Goal: Transaction & Acquisition: Purchase product/service

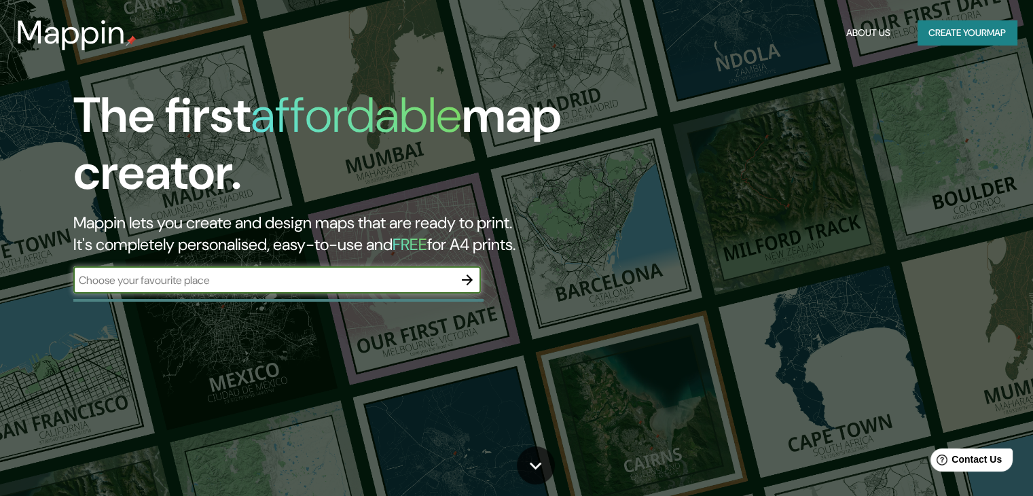
click at [264, 283] on input "text" at bounding box center [263, 280] width 380 height 16
type input "Naoshima"
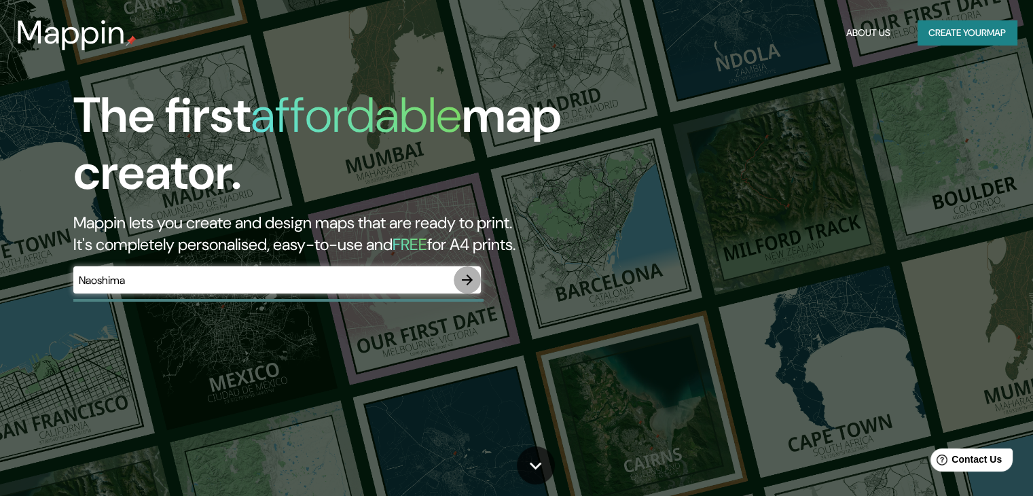
click at [470, 281] on icon "button" at bounding box center [467, 279] width 11 height 11
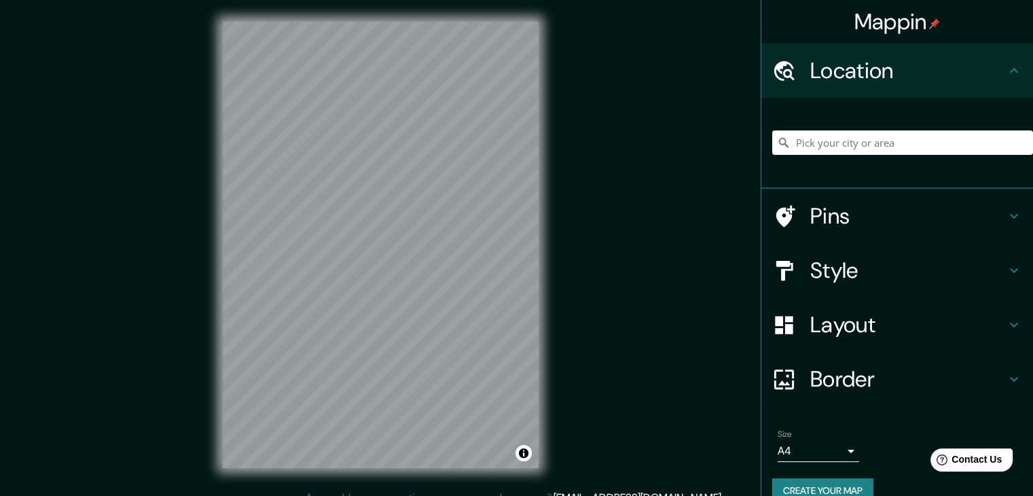
click at [856, 147] on input "Pick your city or area" at bounding box center [902, 142] width 261 height 24
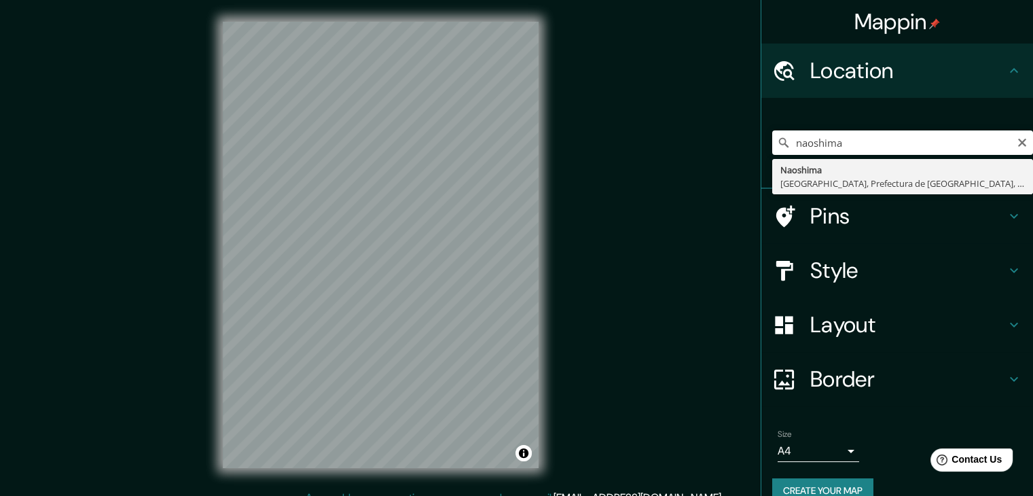
type input "Naoshima, [GEOGRAPHIC_DATA], Prefectura de [GEOGRAPHIC_DATA], [GEOGRAPHIC_DATA]"
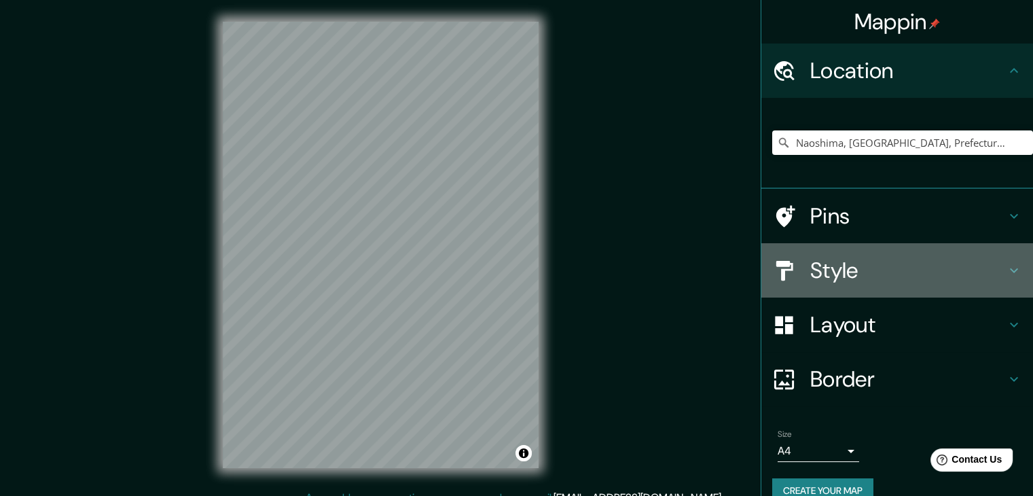
click at [797, 262] on div at bounding box center [791, 271] width 38 height 24
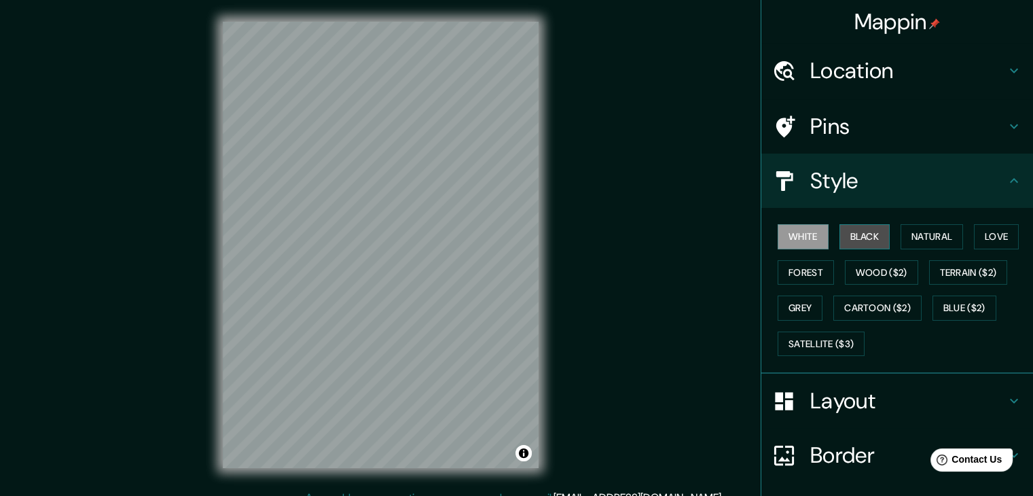
click at [854, 238] on button "Black" at bounding box center [865, 236] width 51 height 25
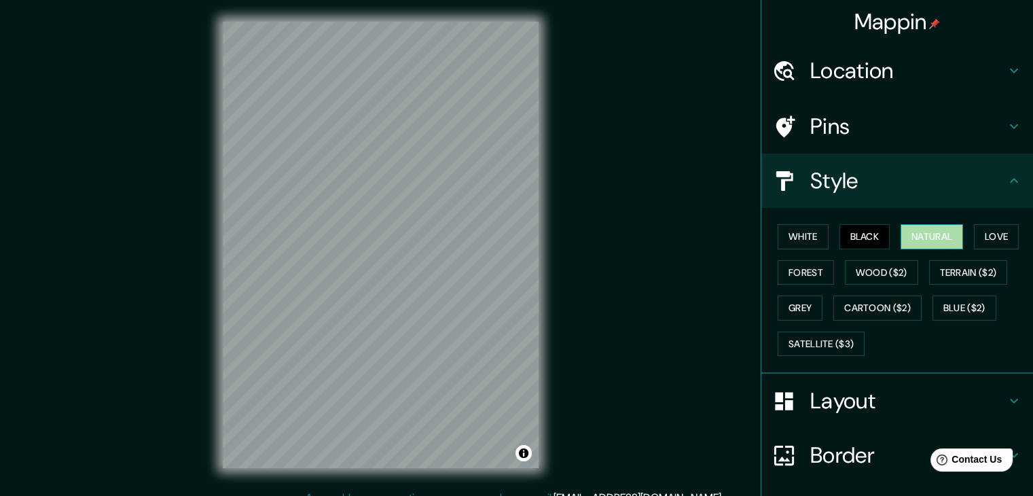
click at [901, 240] on button "Natural" at bounding box center [932, 236] width 62 height 25
click at [985, 243] on button "Love" at bounding box center [996, 236] width 45 height 25
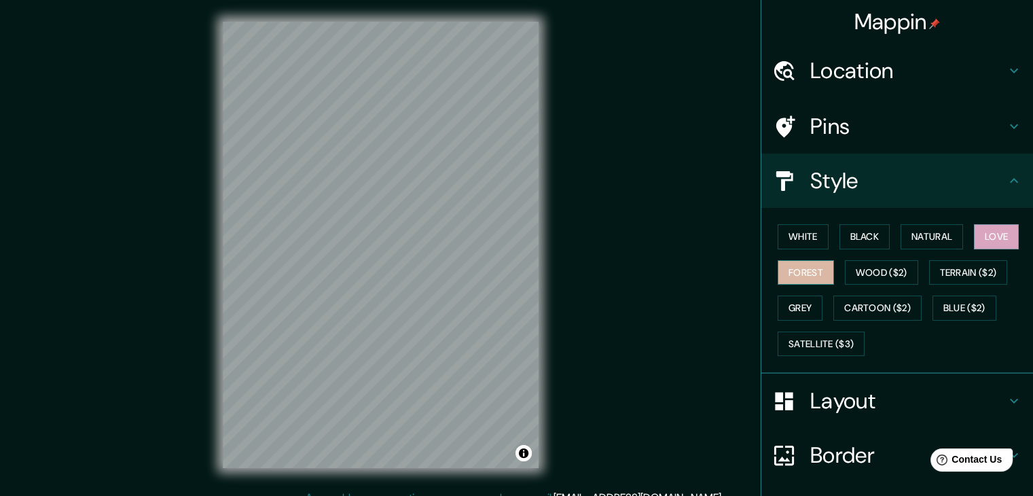
click at [804, 270] on button "Forest" at bounding box center [806, 272] width 56 height 25
click at [846, 270] on button "Wood ($2)" at bounding box center [881, 272] width 73 height 25
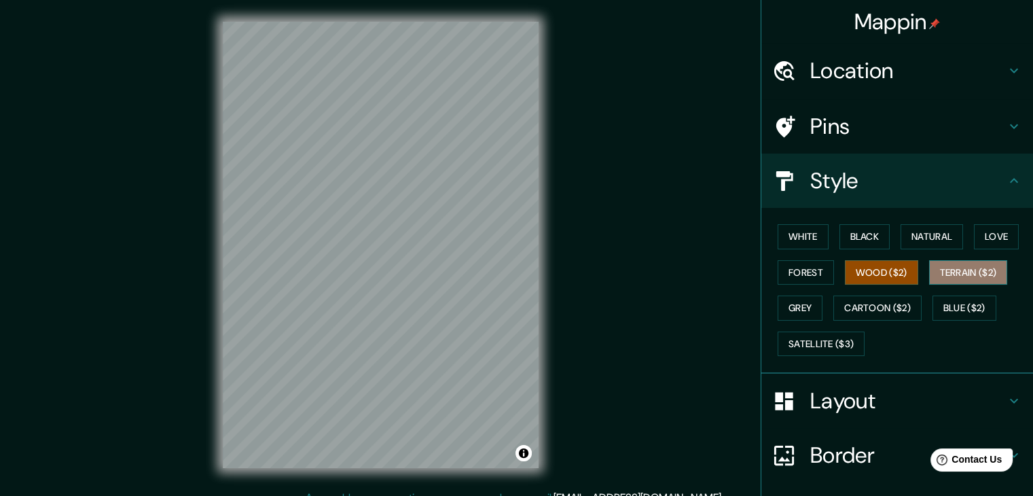
click at [945, 271] on button "Terrain ($2)" at bounding box center [968, 272] width 79 height 25
click at [788, 315] on button "Grey" at bounding box center [800, 307] width 45 height 25
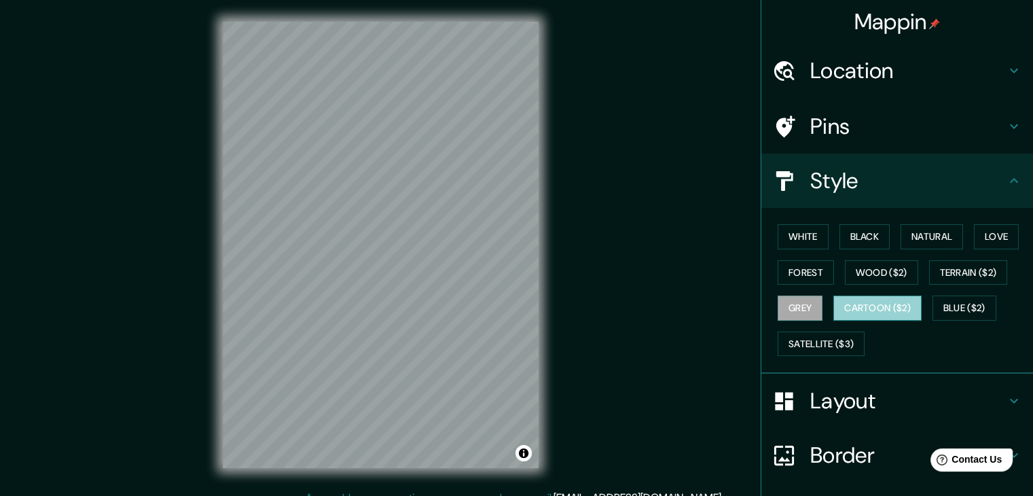
click at [859, 311] on button "Cartoon ($2)" at bounding box center [877, 307] width 88 height 25
click at [943, 308] on button "Blue ($2)" at bounding box center [965, 307] width 64 height 25
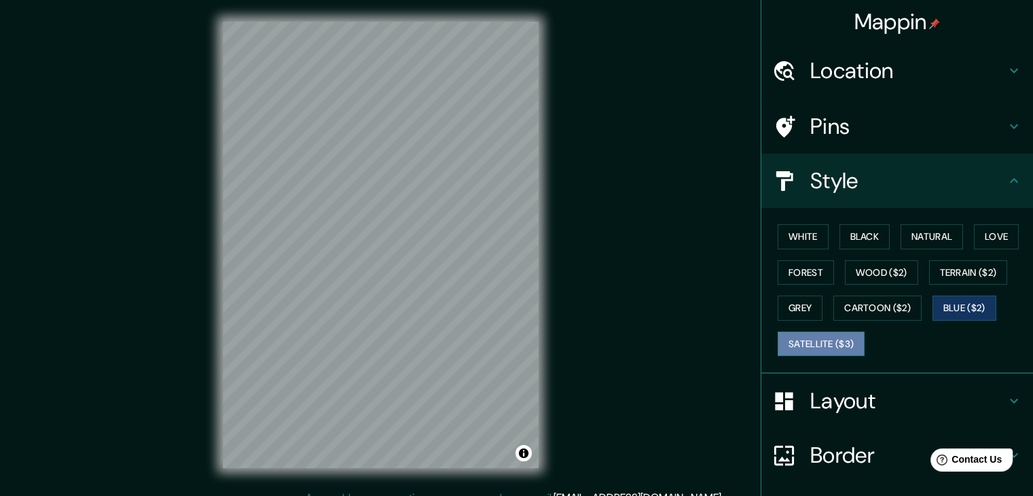
click at [816, 344] on button "Satellite ($3)" at bounding box center [821, 343] width 87 height 25
click at [793, 293] on div "White Black Natural Love Forest Wood ($2) Terrain ($2) Grey Cartoon ($2) Blue (…" at bounding box center [902, 290] width 261 height 143
click at [793, 286] on div "White Black Natural Love Forest Wood ($2) Terrain ($2) Grey Cartoon ($2) Blue (…" at bounding box center [902, 290] width 261 height 143
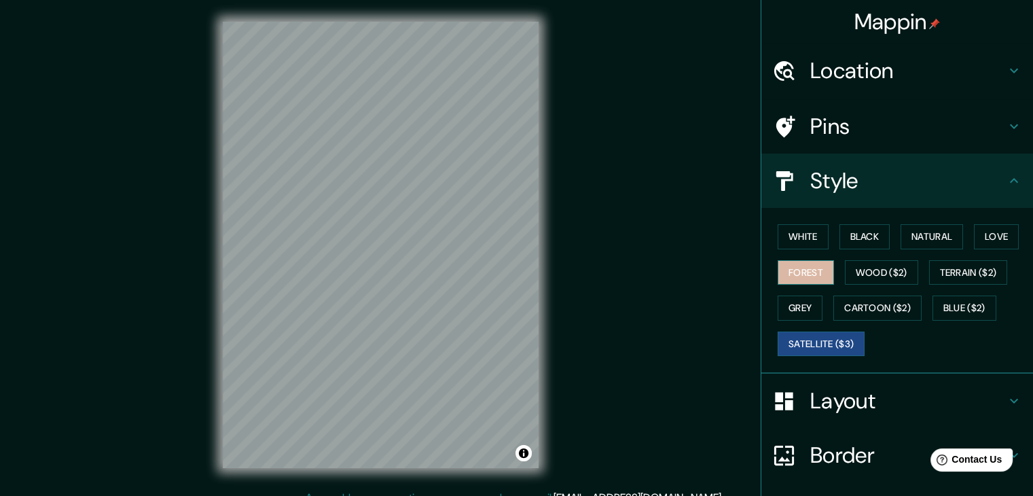
click at [786, 272] on button "Forest" at bounding box center [806, 272] width 56 height 25
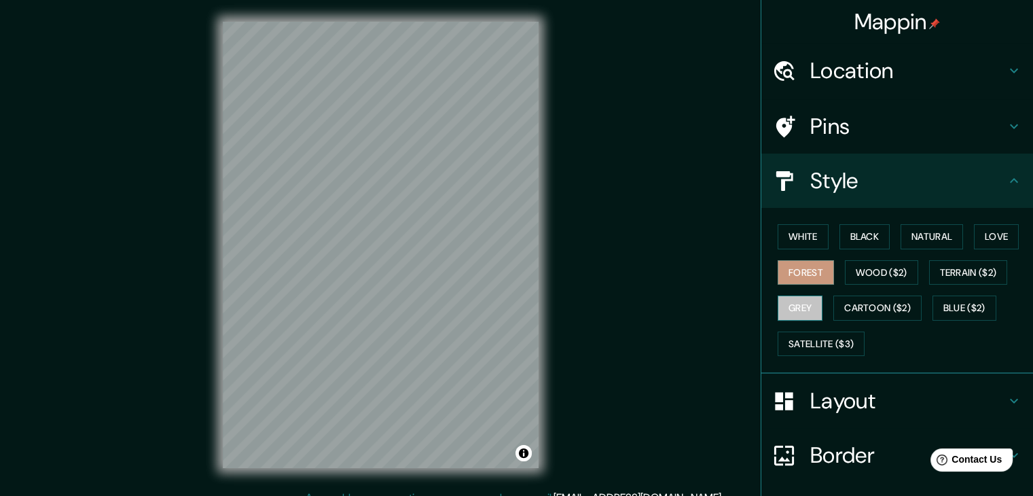
click at [786, 305] on button "Grey" at bounding box center [800, 307] width 45 height 25
